Goal: Task Accomplishment & Management: Manage account settings

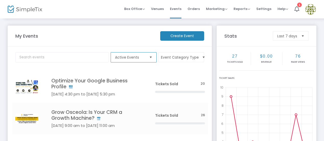
click at [127, 56] on span "Active Events" at bounding box center [130, 57] width 30 height 5
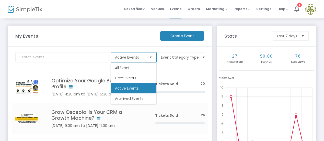
click at [123, 87] on span "Active Events" at bounding box center [127, 88] width 24 height 5
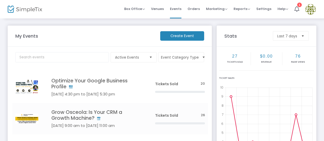
click at [88, 40] on div "My Events Create Event" at bounding box center [110, 35] width 194 height 9
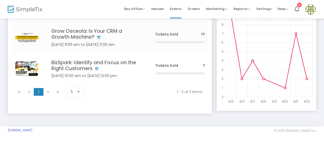
scroll to position [82, 0]
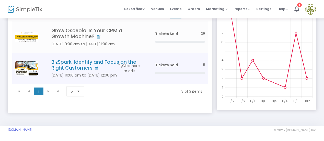
click at [74, 66] on h4 "BizSpark: Identify and Focus on the Right Customers" at bounding box center [95, 65] width 88 height 12
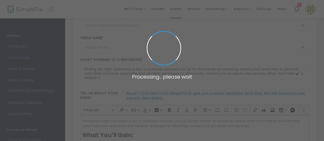
type input "UCF Business Incubator - [GEOGRAPHIC_DATA]"
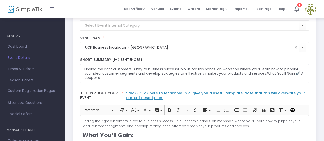
scroll to position [55, 0]
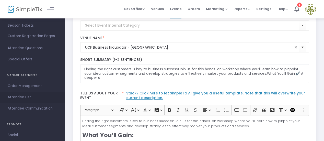
click at [27, 96] on span "Attendee List" at bounding box center [33, 97] width 50 height 7
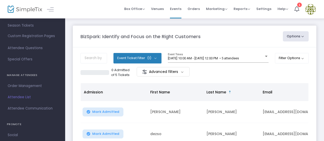
click at [301, 41] on m-panel-header "BizSpark: Identify and Focus on the Right Customers Options Export List Print N…" at bounding box center [195, 37] width 244 height 22
click at [302, 39] on button "Options" at bounding box center [296, 36] width 26 height 10
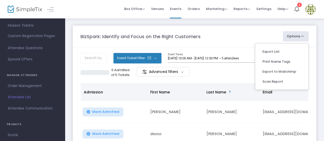
drag, startPoint x: 317, startPoint y: 47, endPoint x: 197, endPoint y: 41, distance: 119.7
click at [197, 41] on m-panel-header "BizSpark: Identify and Focus on the Right Customers Options Export List Print N…" at bounding box center [195, 37] width 244 height 22
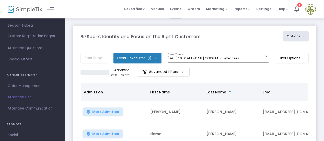
click at [298, 37] on button "Options" at bounding box center [296, 36] width 26 height 10
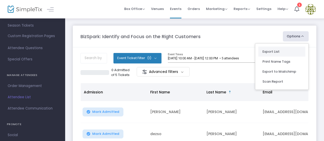
click at [282, 48] on li "Export List" at bounding box center [281, 52] width 47 height 10
radio input "false"
radio input "true"
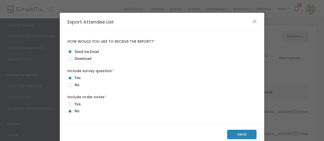
click at [239, 136] on m-button "Send" at bounding box center [241, 134] width 29 height 9
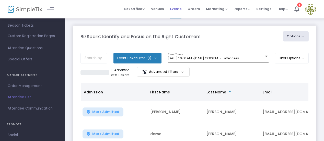
click at [177, 8] on span "Events" at bounding box center [175, 8] width 11 height 13
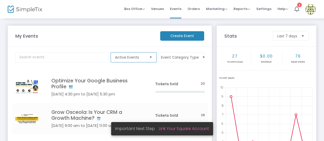
click at [146, 57] on span "Active Events" at bounding box center [130, 57] width 34 height 10
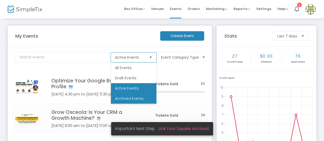
click at [136, 101] on li "Archived Events" at bounding box center [133, 98] width 45 height 10
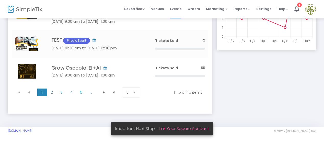
scroll to position [142, 0]
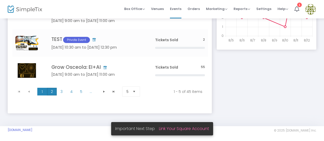
click at [55, 91] on span "2" at bounding box center [52, 92] width 10 height 8
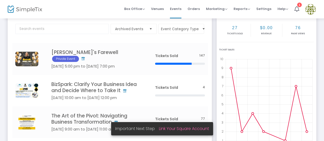
scroll to position [28, 0]
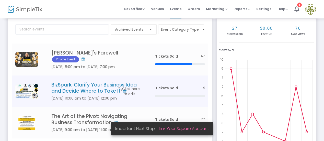
click at [72, 83] on h4 "BizSpark: Clarify Your Business Idea and Decide Where to Take It" at bounding box center [95, 88] width 88 height 12
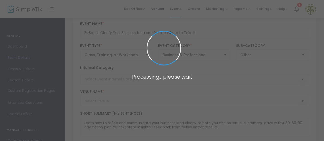
type input "UCF Business Incubator - [GEOGRAPHIC_DATA]"
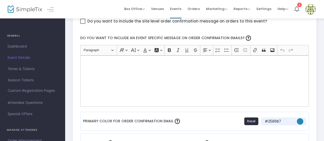
scroll to position [99, 0]
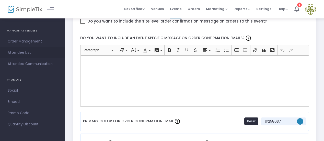
click at [33, 53] on span "Attendee List" at bounding box center [33, 52] width 50 height 7
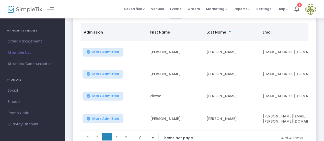
scroll to position [59, 0]
